Goal: Information Seeking & Learning: Learn about a topic

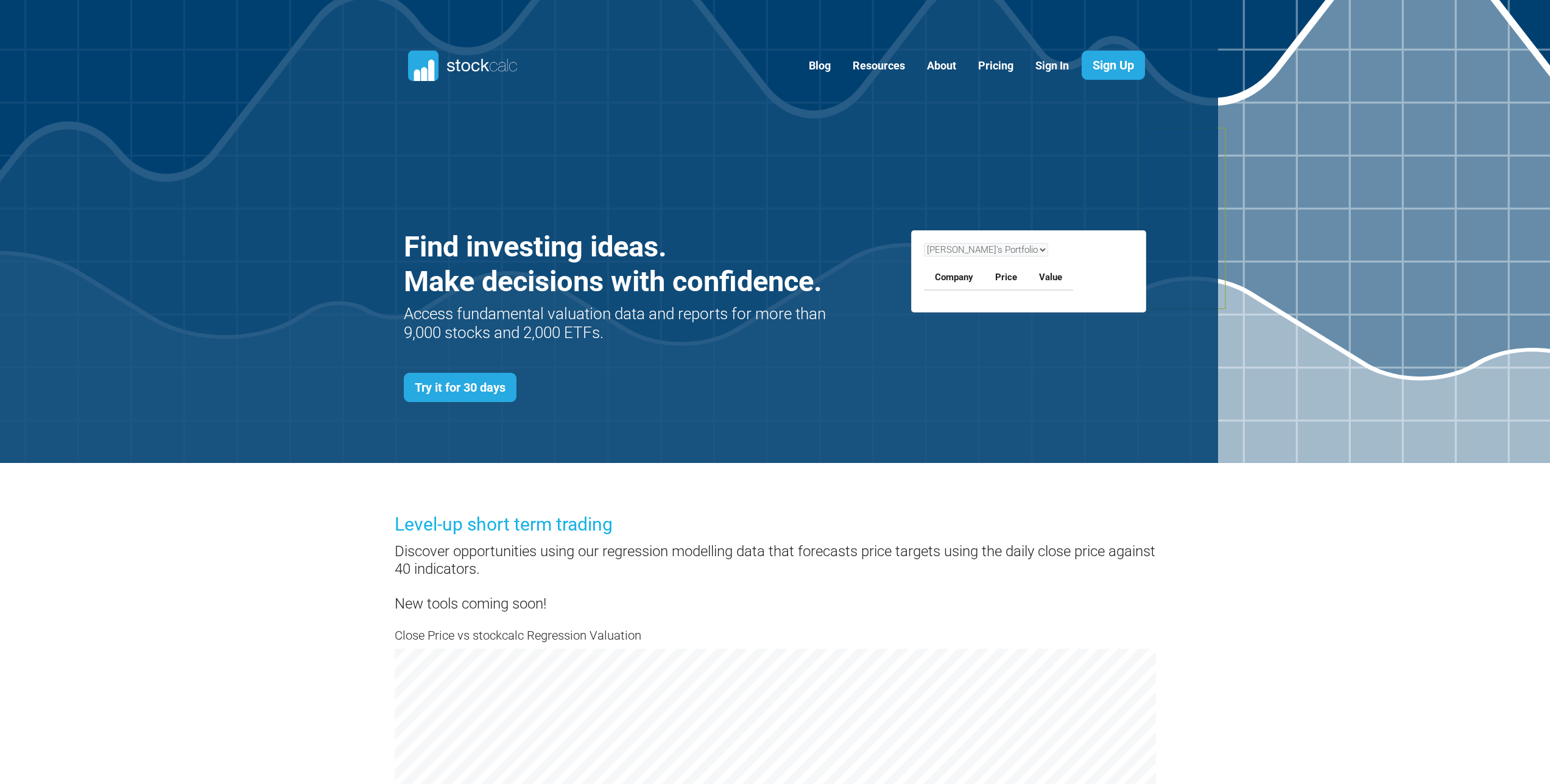
scroll to position [530, 779]
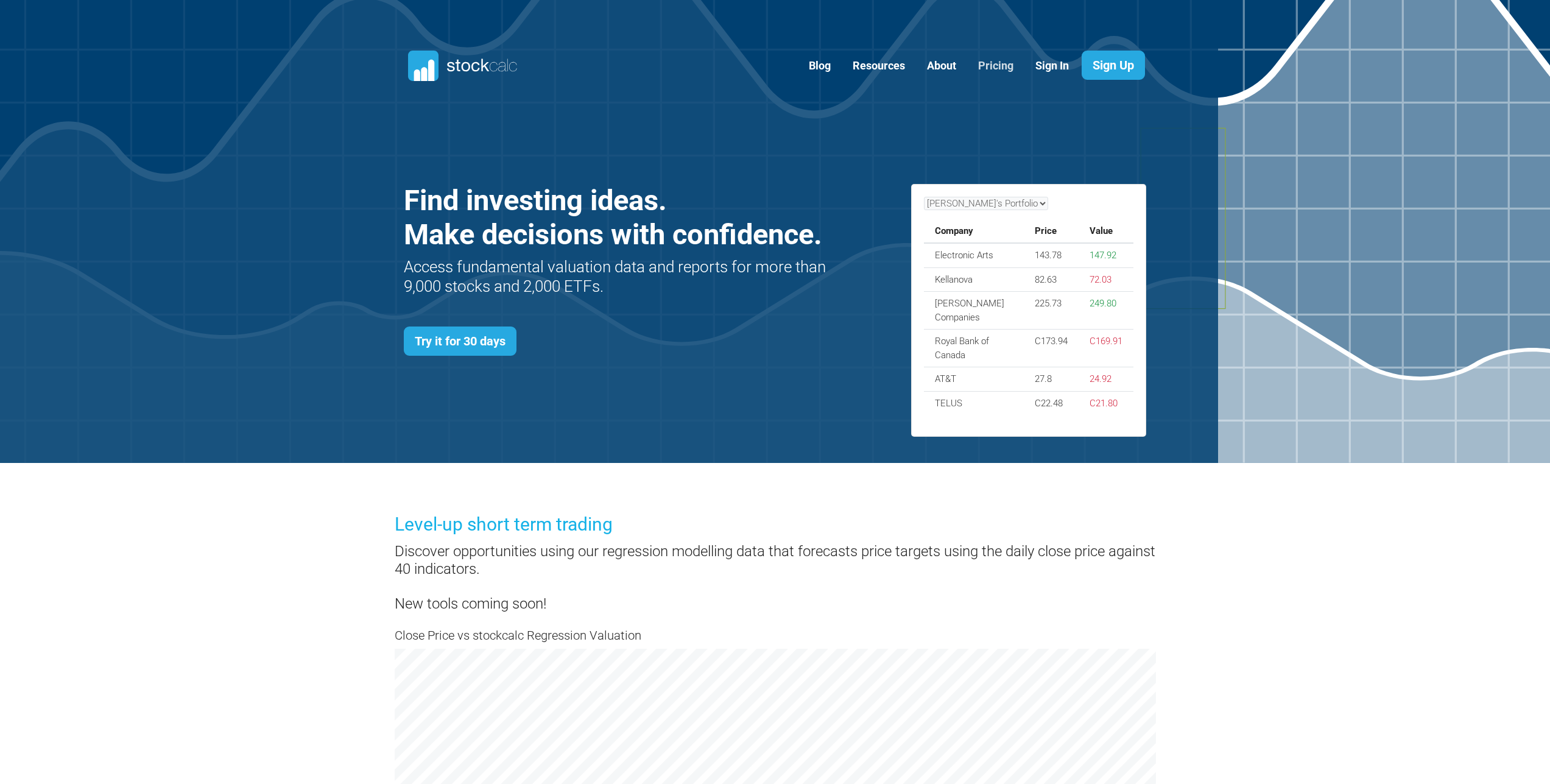
click at [998, 69] on link "Pricing" at bounding box center [995, 66] width 53 height 30
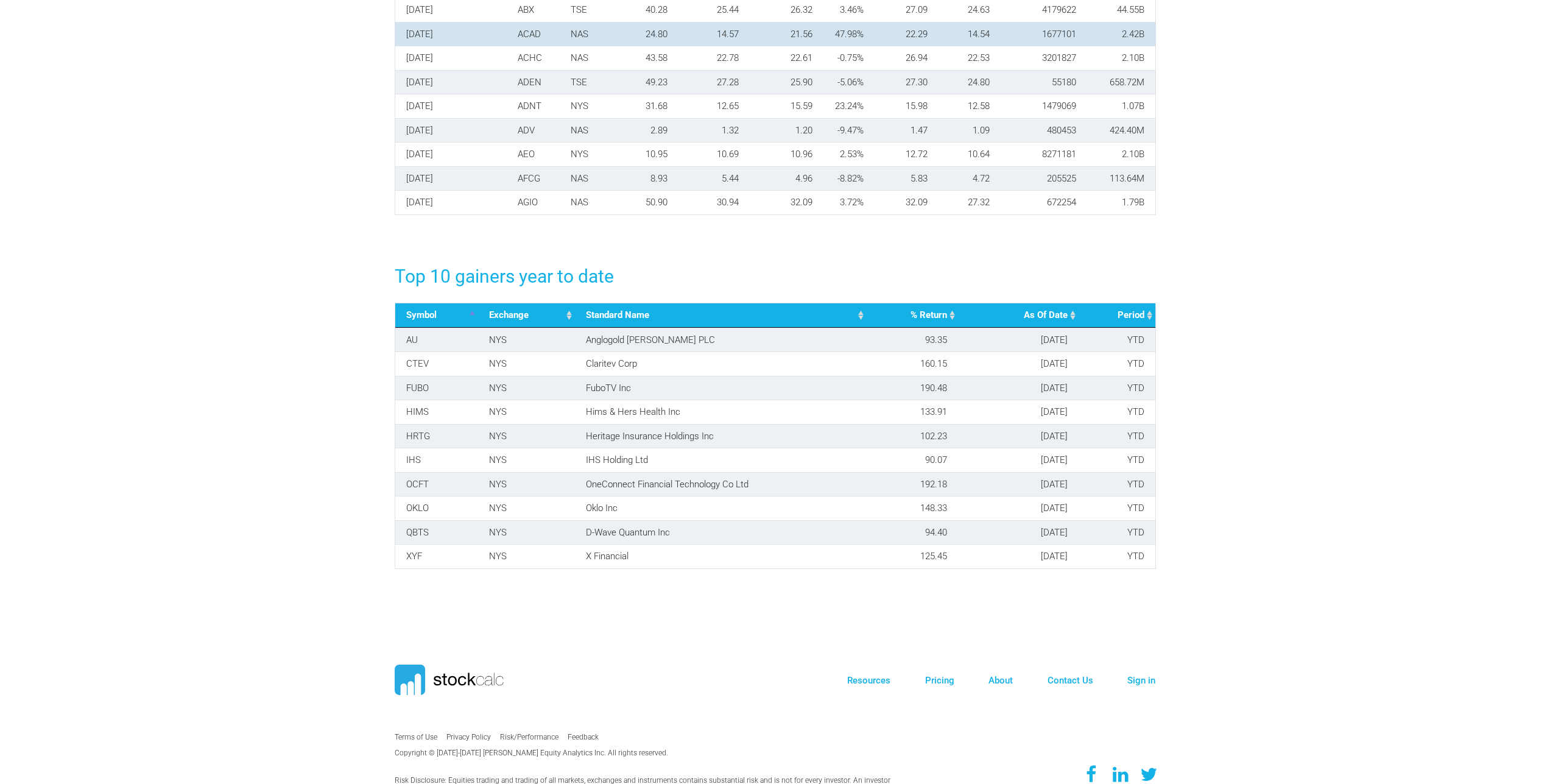
scroll to position [1912, 0]
